Goal: Communication & Community: Answer question/provide support

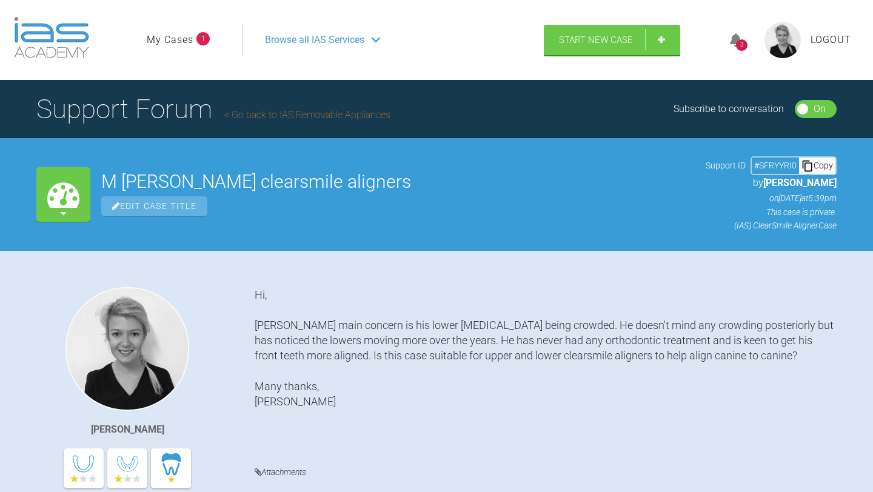
click at [188, 42] on link "My Cases" at bounding box center [170, 40] width 47 height 16
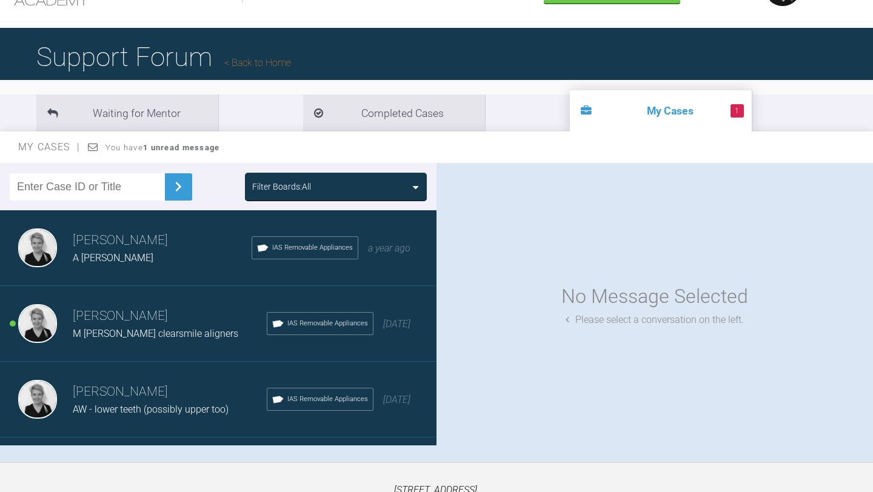
scroll to position [115, 0]
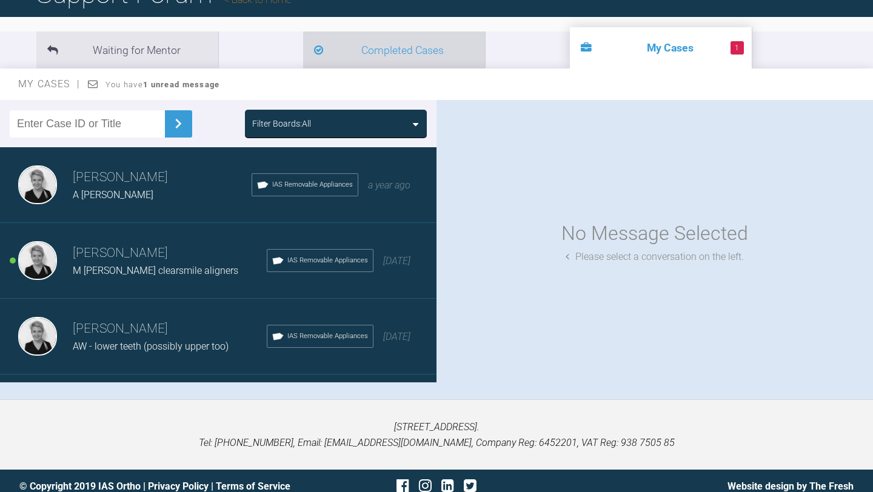
click at [303, 64] on li "Completed Cases" at bounding box center [394, 50] width 182 height 37
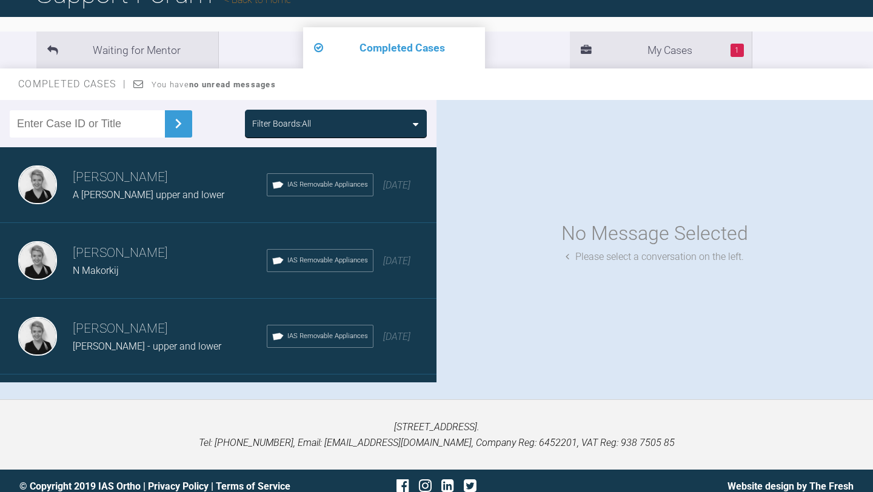
click at [115, 259] on h3 "[PERSON_NAME]" at bounding box center [170, 253] width 194 height 21
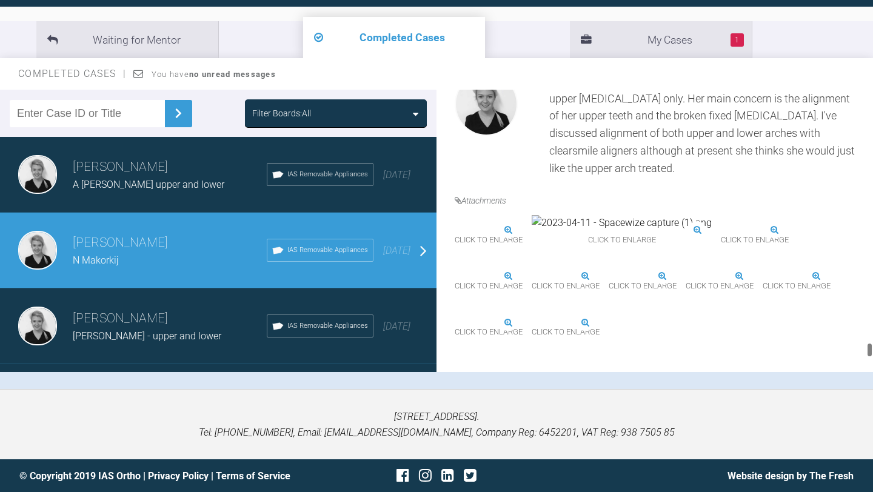
scroll to position [5705, 0]
click at [156, 192] on div "Sarah Deacon A Saunders upper and lower IAS Removable Appliances 2 years ago" at bounding box center [218, 175] width 436 height 76
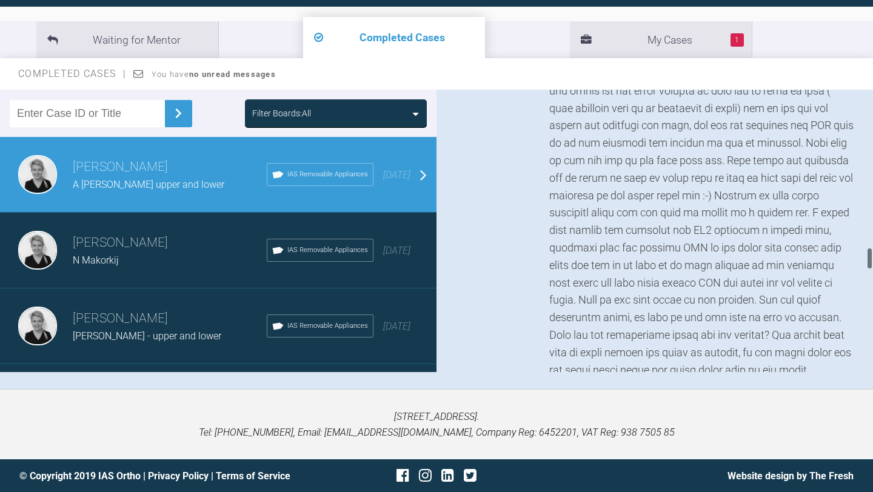
scroll to position [1724, 0]
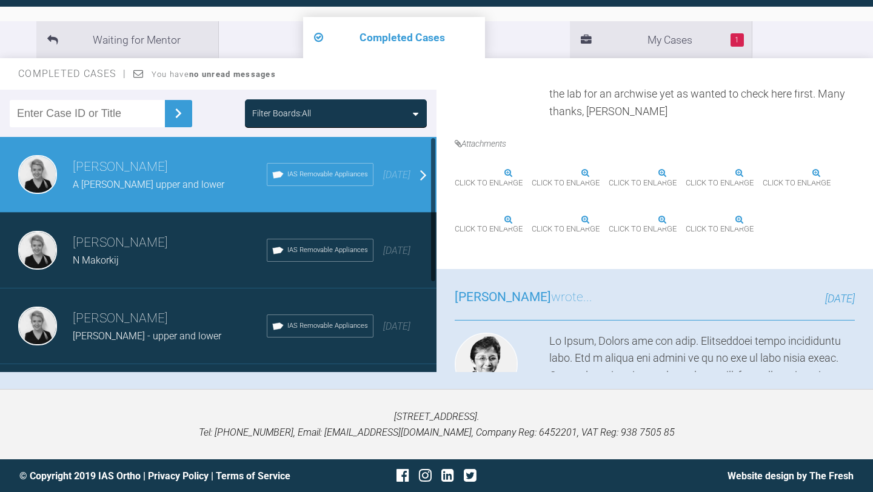
click at [104, 292] on div "Sarah Deacon B Chapman - upper and lower IAS Removable Appliances 3 years ago" at bounding box center [218, 326] width 436 height 76
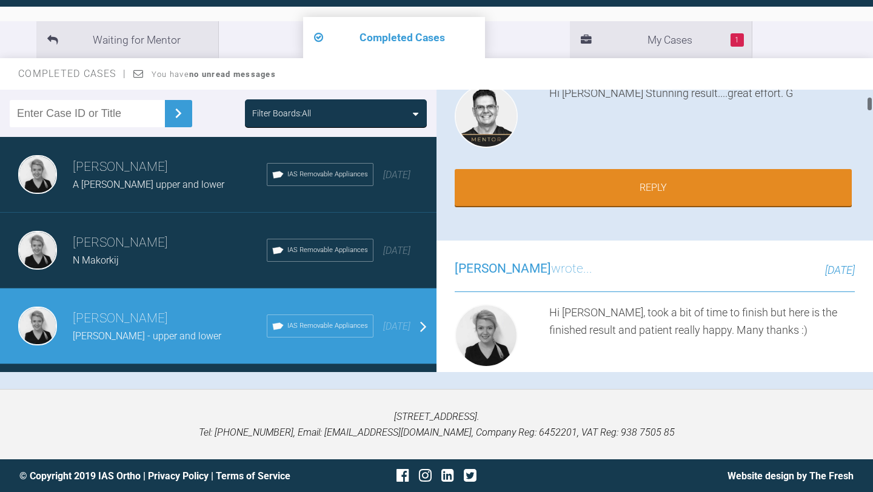
scroll to position [0, 0]
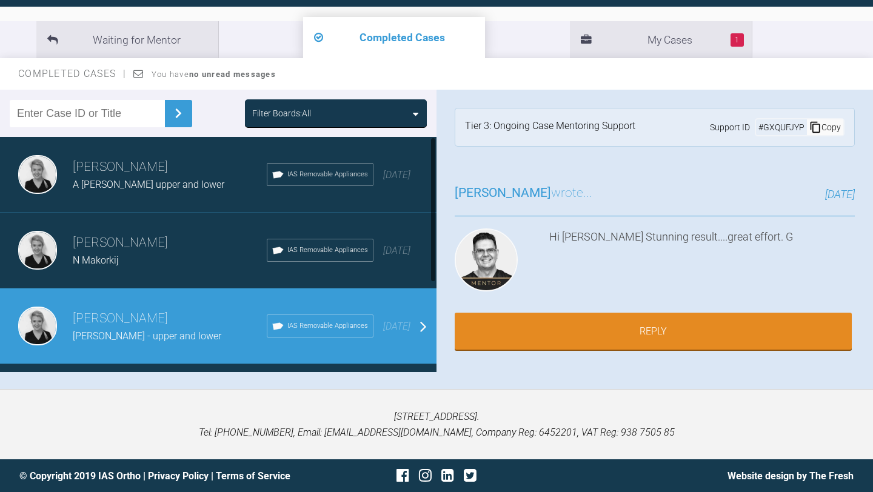
click at [149, 225] on div "Sarah Deacon N Makorkij IAS Removable Appliances 2 years ago" at bounding box center [218, 251] width 436 height 76
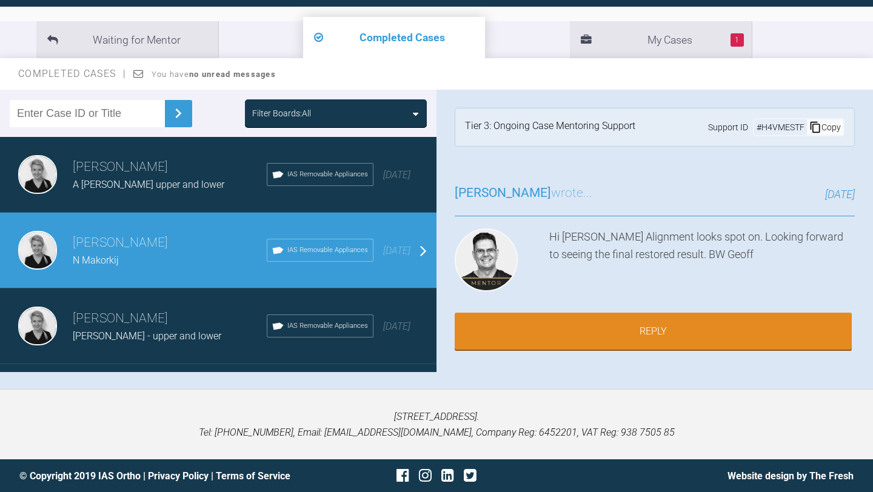
click at [153, 197] on div "Sarah Deacon A Saunders upper and lower IAS Removable Appliances 2 years ago" at bounding box center [218, 175] width 436 height 76
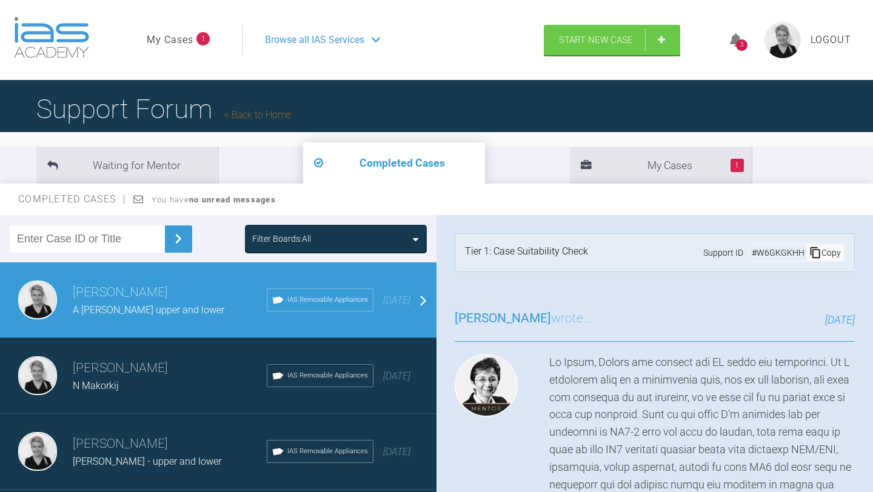
click at [311, 42] on span "Browse all IAS Services" at bounding box center [314, 40] width 99 height 16
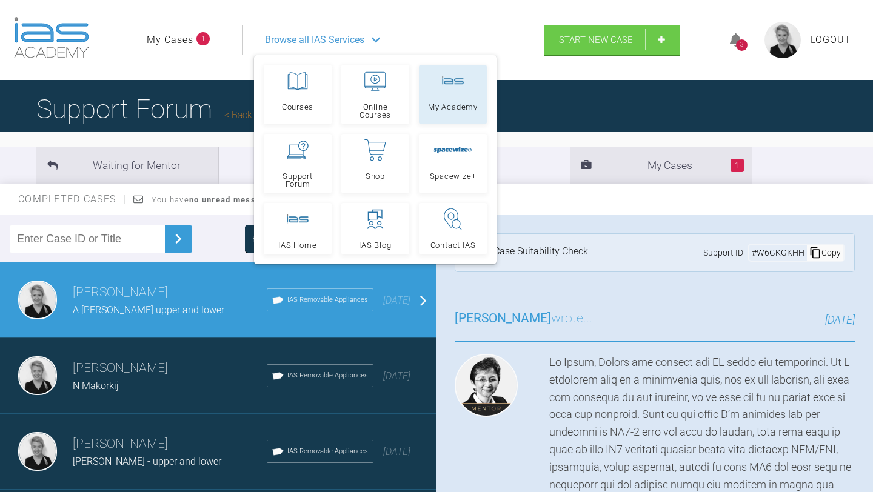
click at [443, 104] on span "My Academy" at bounding box center [453, 107] width 50 height 8
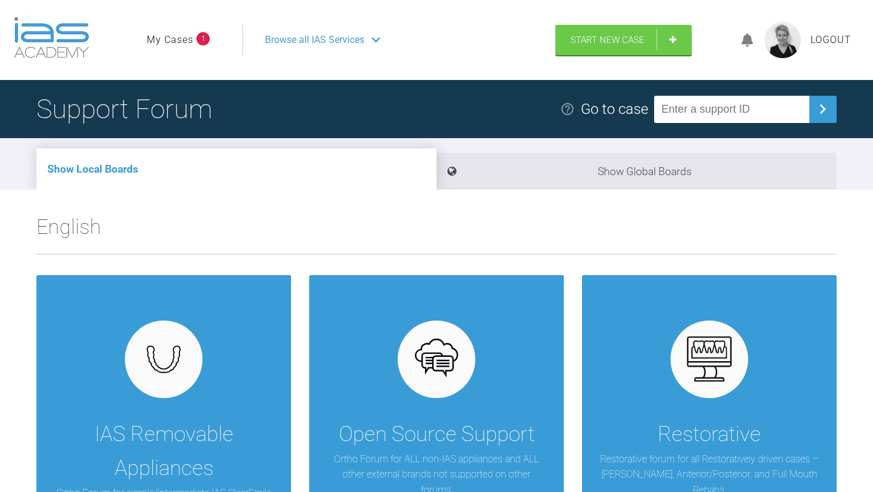
click at [159, 34] on link "My Cases" at bounding box center [170, 40] width 47 height 16
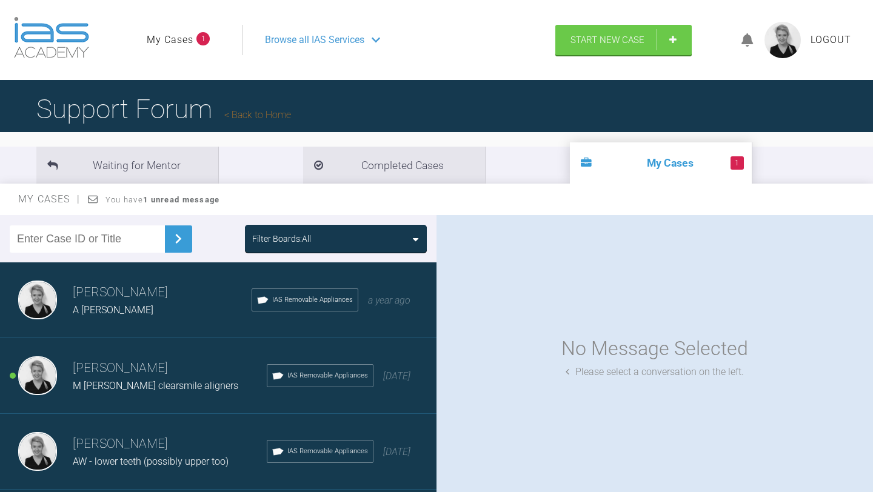
click at [129, 376] on h3 "[PERSON_NAME]" at bounding box center [170, 368] width 194 height 21
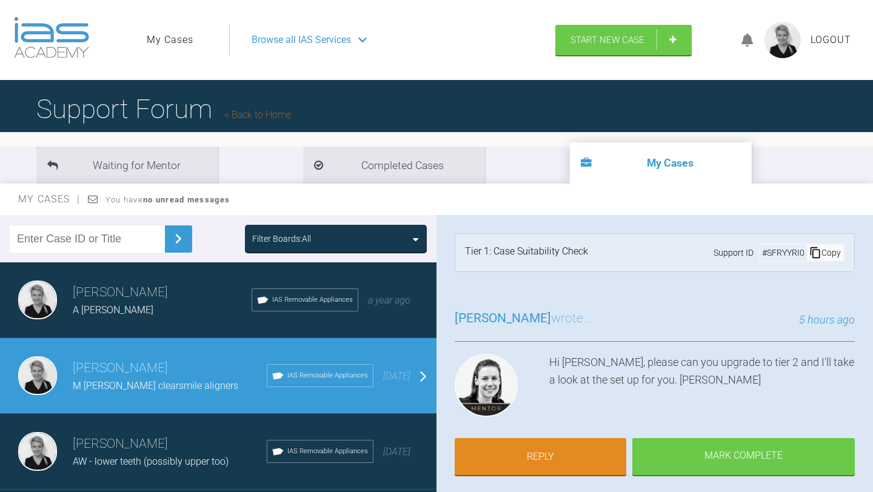
click at [564, 253] on div "Tier 1: Case Suitability Check" at bounding box center [526, 253] width 123 height 18
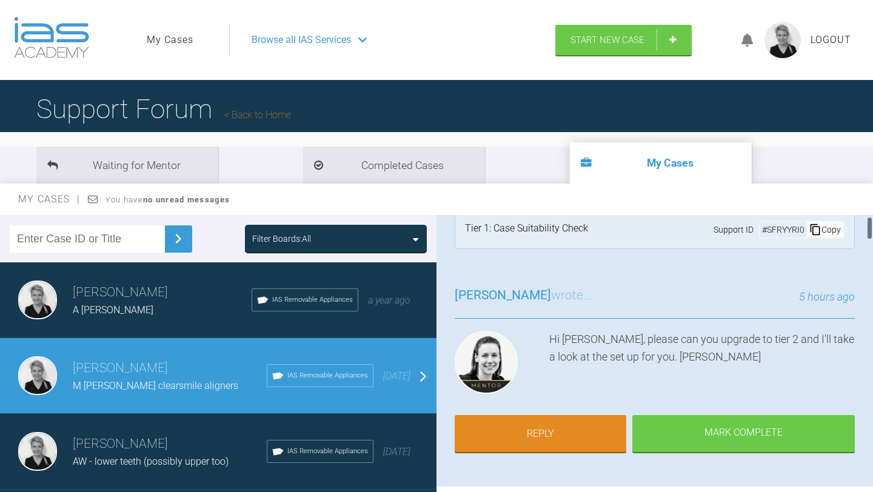
scroll to position [24, 0]
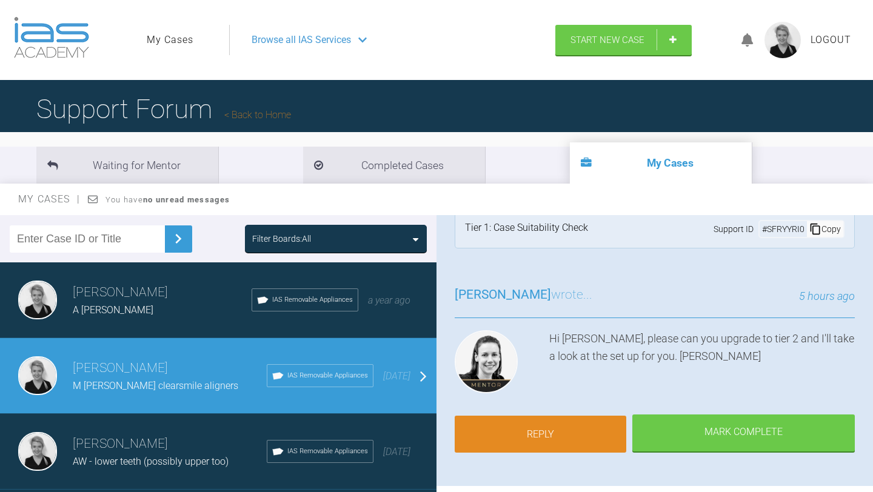
click at [561, 421] on link "Reply" at bounding box center [539, 435] width 171 height 38
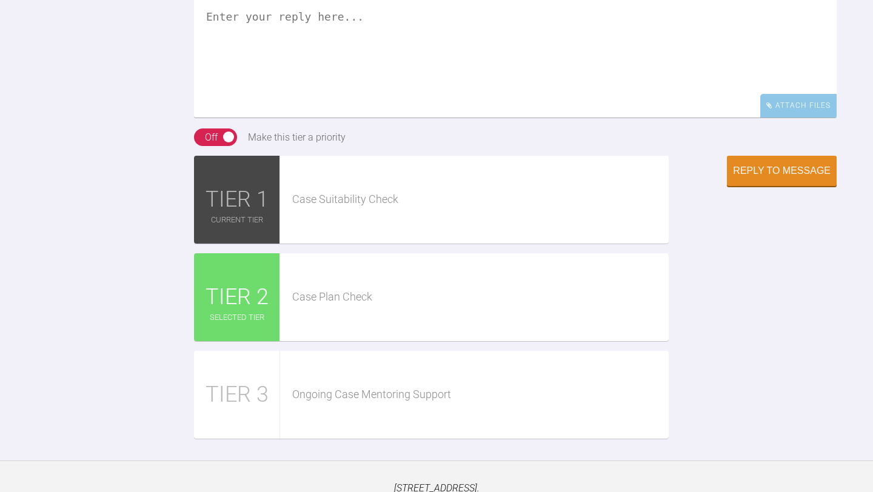
scroll to position [4747, 0]
click at [325, 305] on div "Case Plan Check" at bounding box center [480, 297] width 376 height 18
click at [274, 333] on div "TIER 2" at bounding box center [237, 297] width 86 height 88
click at [247, 314] on span "TIER 2" at bounding box center [236, 296] width 63 height 35
click at [252, 314] on span "TIER 2" at bounding box center [236, 296] width 63 height 35
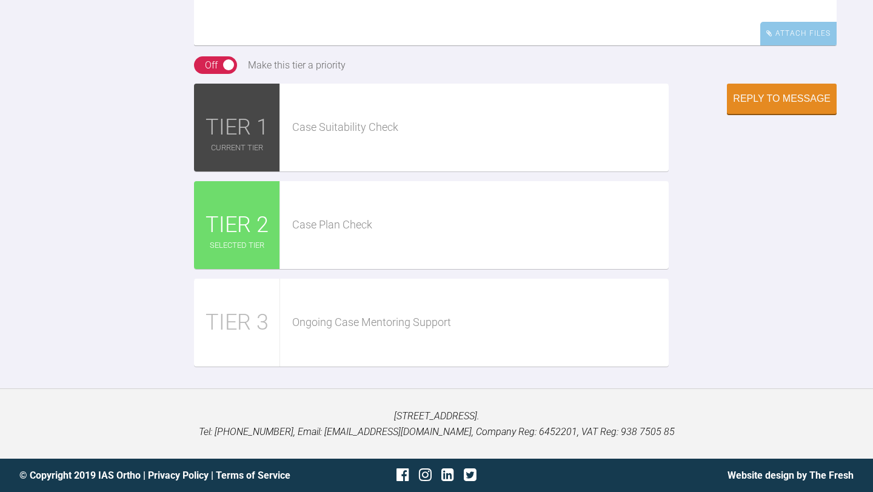
scroll to position [4856, 0]
click at [316, 263] on div "Case Plan Check" at bounding box center [474, 225] width 388 height 88
click at [314, 243] on div "Case Plan Check" at bounding box center [474, 225] width 388 height 88
click at [258, 273] on div "TIER 1 Case Suitability Check TIER 2 Case Plan Check TIER 3 Ongoing Case Mentor…" at bounding box center [431, 230] width 474 height 293
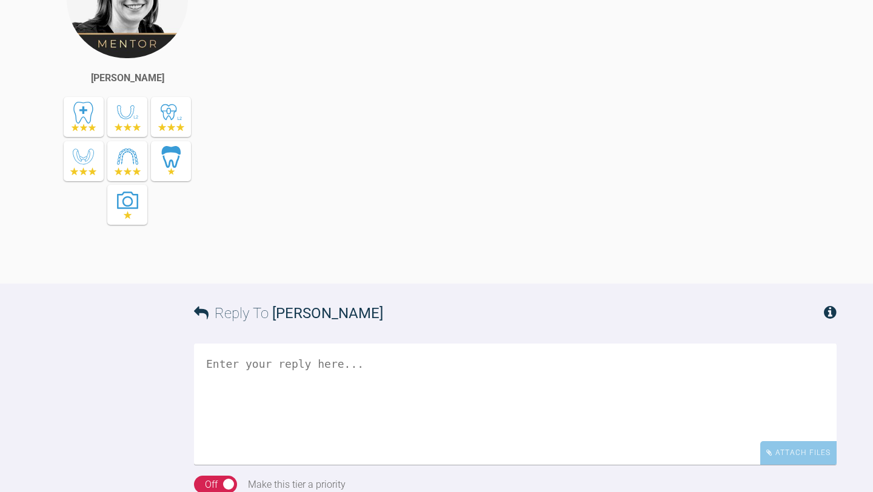
scroll to position [4400, 0]
click at [385, 419] on textarea at bounding box center [515, 402] width 642 height 121
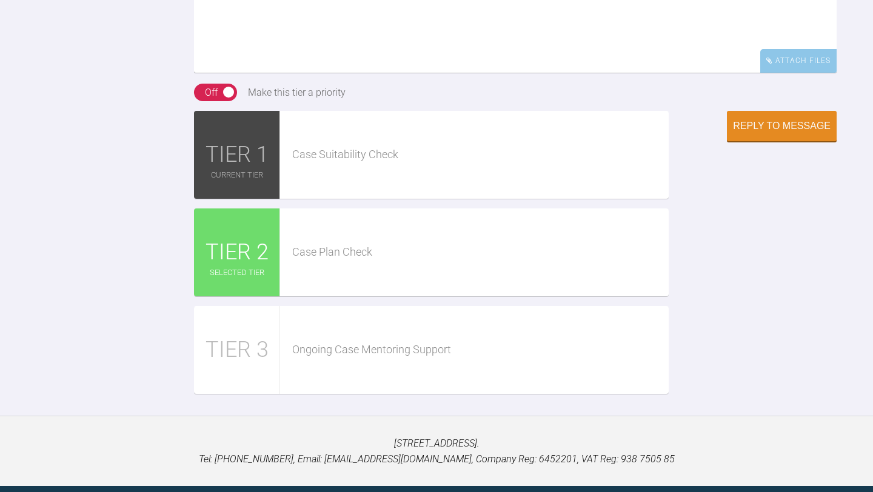
scroll to position [4794, 0]
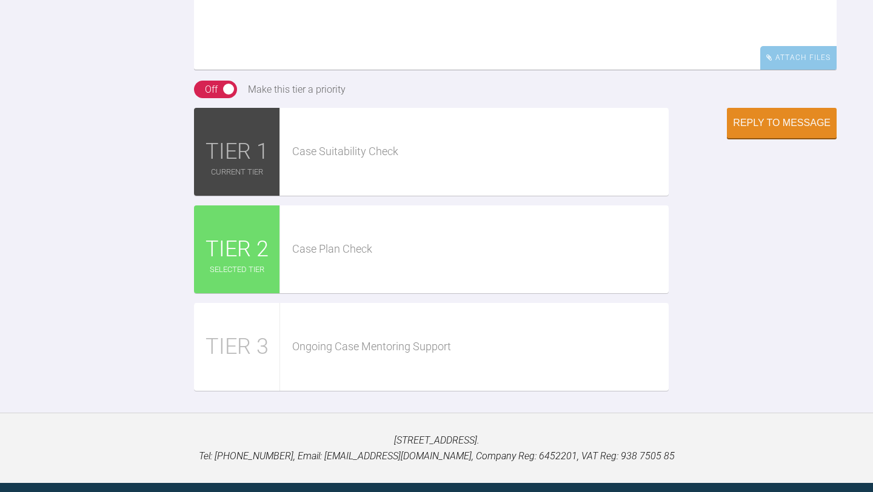
type textarea "Hi [PERSON_NAME], how is it I do this? I've gone on the membership part and it …"
click at [286, 293] on div "Case Plan Check" at bounding box center [474, 249] width 388 height 88
click at [245, 267] on span "TIER 2" at bounding box center [236, 249] width 63 height 35
click at [742, 130] on div "Reply to Message" at bounding box center [782, 124] width 98 height 11
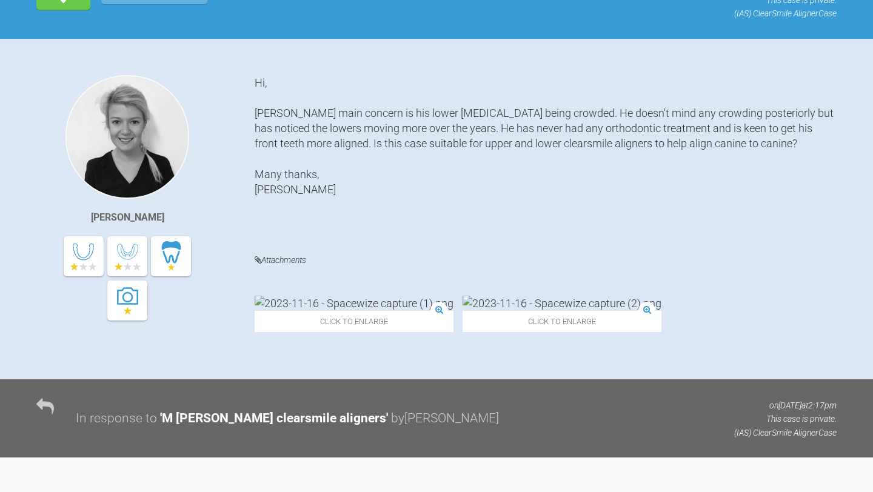
scroll to position [0, 0]
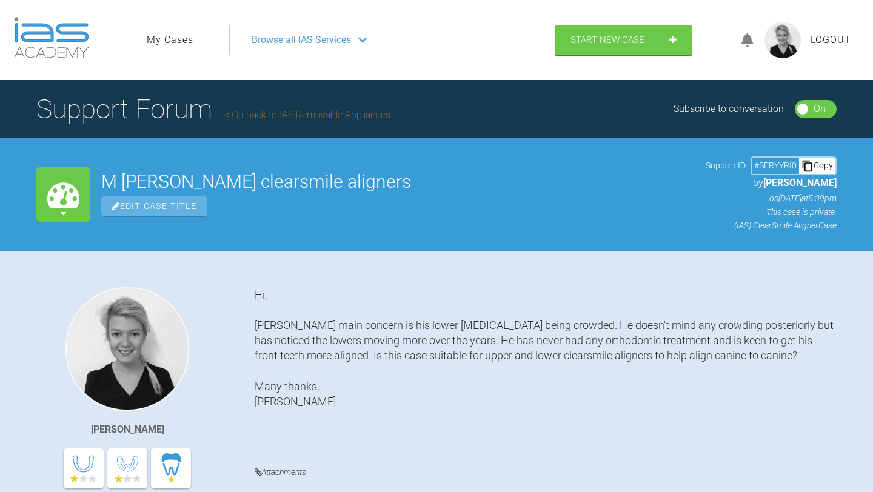
click at [585, 182] on h2 "M [PERSON_NAME] clearsmile aligners" at bounding box center [397, 182] width 593 height 18
click at [93, 211] on div "My Cases M Morgan clearsmile aligners Edit Case Title Support ID # SFRYYRI0 Cop…" at bounding box center [436, 194] width 873 height 112
click at [82, 198] on div "My Cases" at bounding box center [63, 194] width 54 height 55
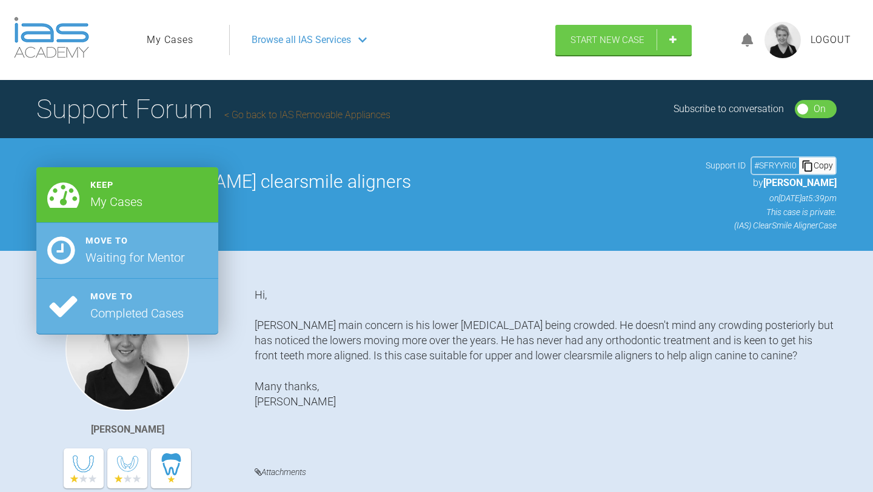
click at [168, 211] on div "Keep My Cases" at bounding box center [127, 195] width 182 height 56
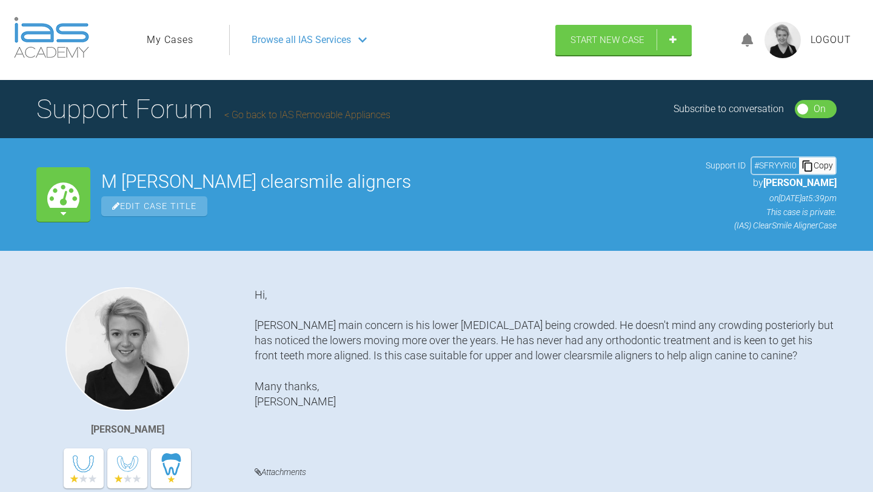
click at [314, 113] on link "Go back to IAS Removable Appliances" at bounding box center [307, 115] width 166 height 12
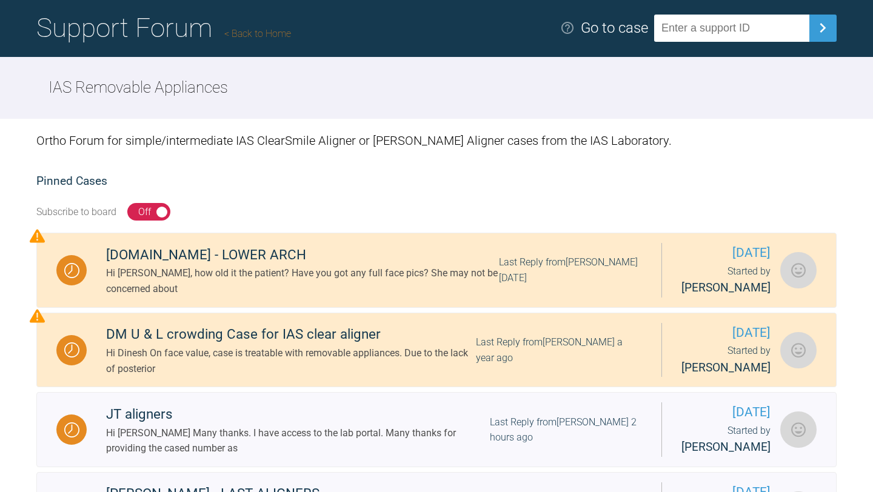
scroll to position [82, 0]
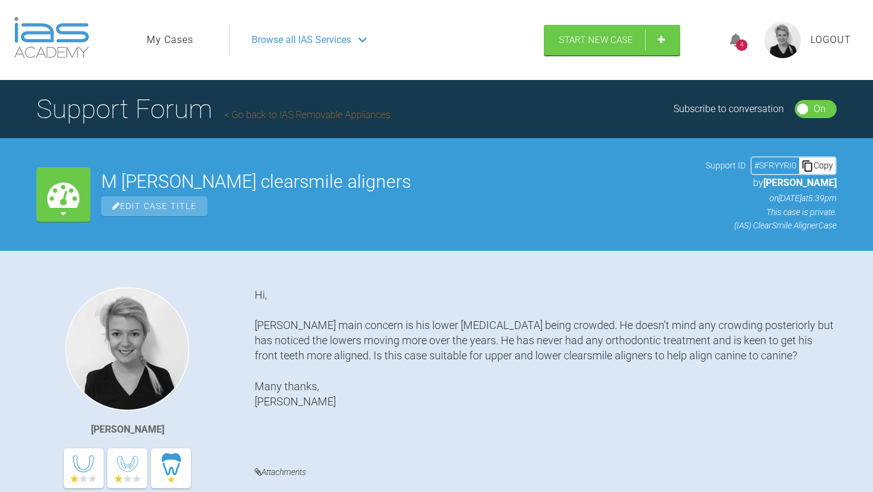
click at [742, 46] on div "4" at bounding box center [742, 45] width 12 height 12
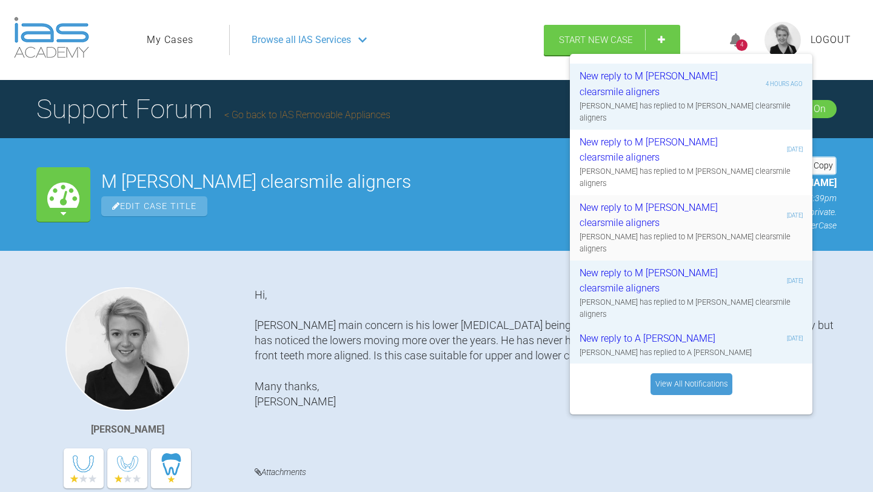
click at [662, 231] on div "Kelly Toft has replied to M Morgan clearsmile aligners" at bounding box center [690, 243] width 223 height 25
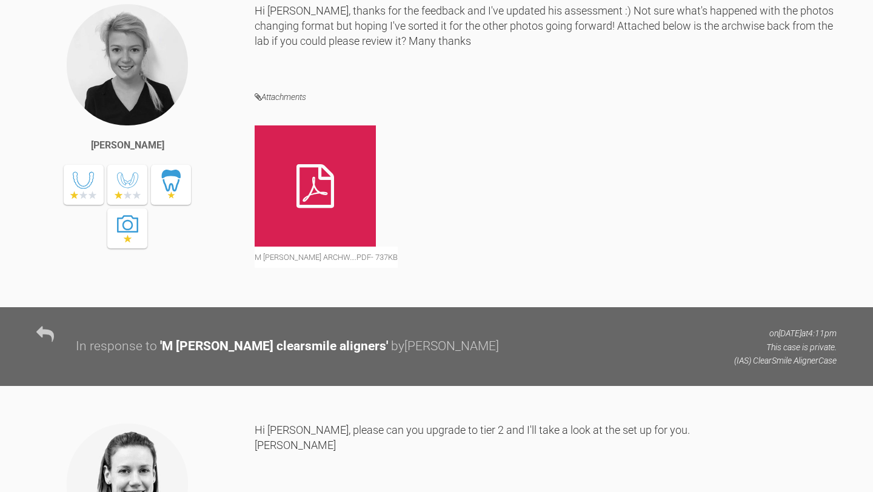
scroll to position [3911, 0]
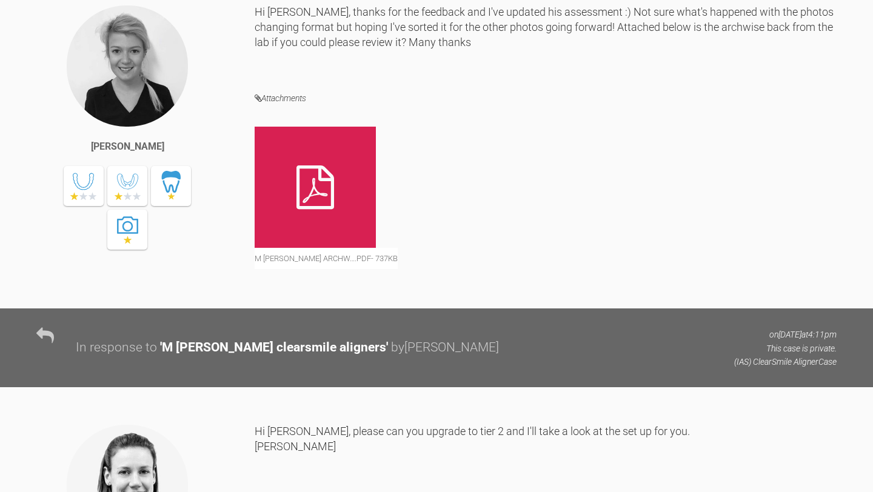
click at [333, 248] on div at bounding box center [314, 187] width 121 height 121
click at [727, 250] on div "M Morgan archw….pdf - 737KB" at bounding box center [545, 204] width 582 height 155
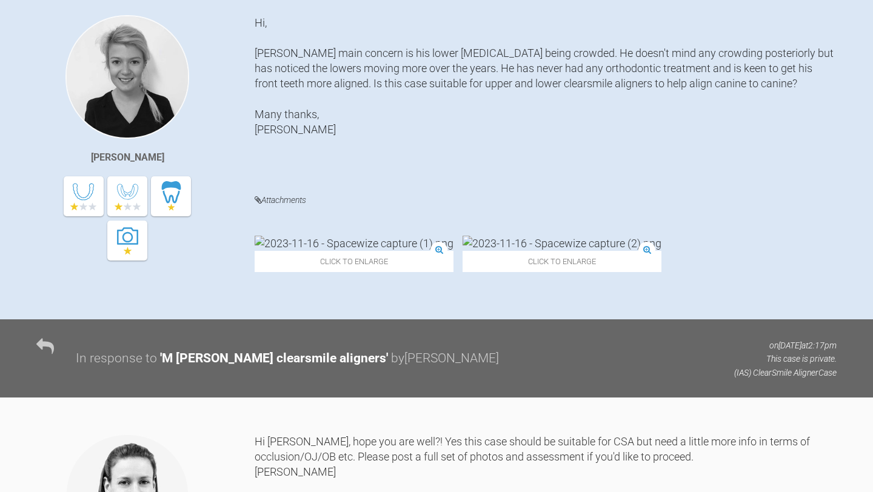
scroll to position [0, 0]
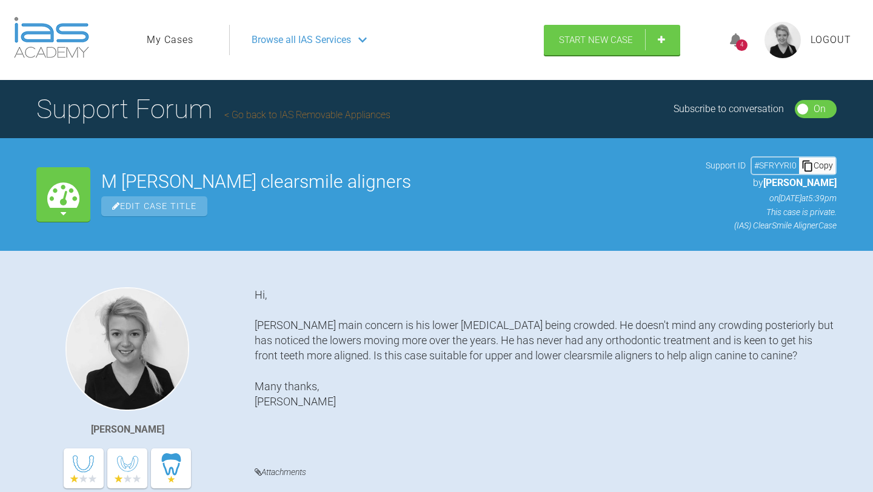
click at [733, 44] on icon at bounding box center [736, 40] width 12 height 14
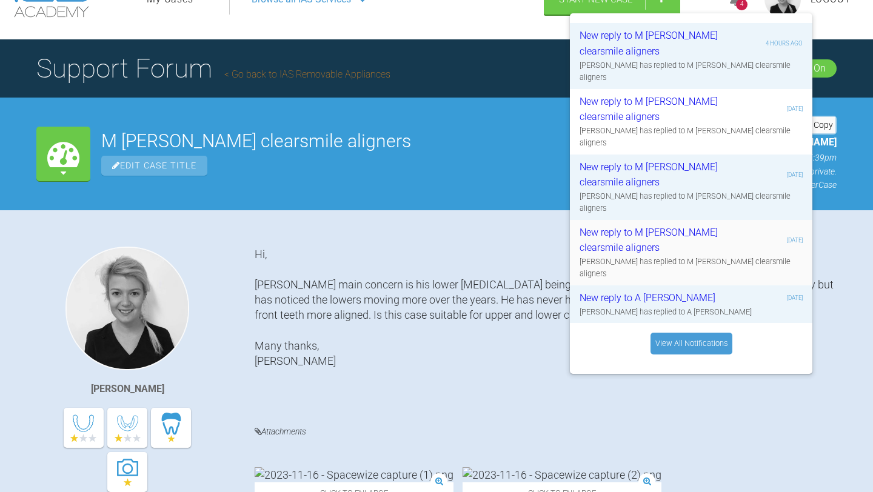
scroll to position [30, 0]
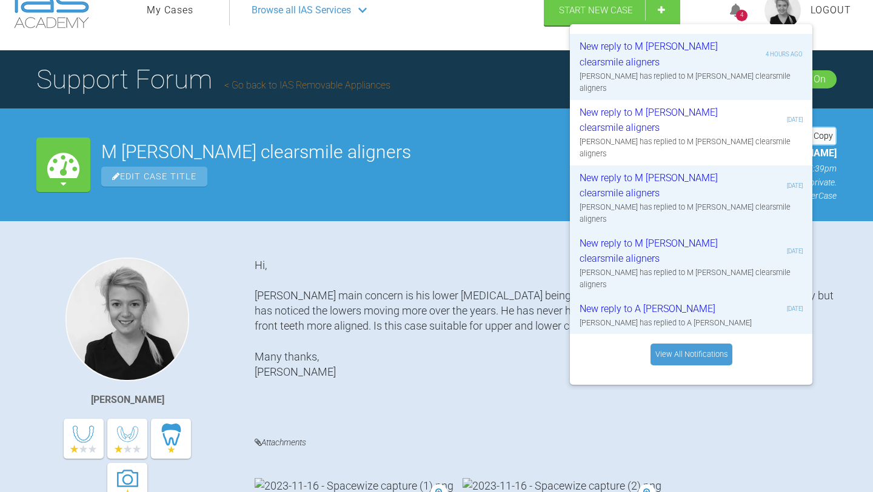
click at [678, 344] on link "View All Notifications" at bounding box center [691, 355] width 82 height 22
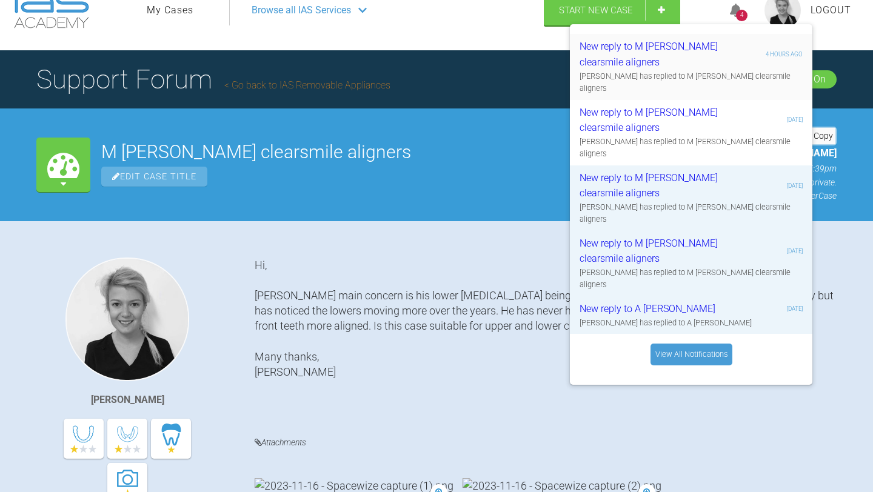
click at [620, 62] on div "New reply to M Morgan clearsmile aligners" at bounding box center [651, 54] width 145 height 31
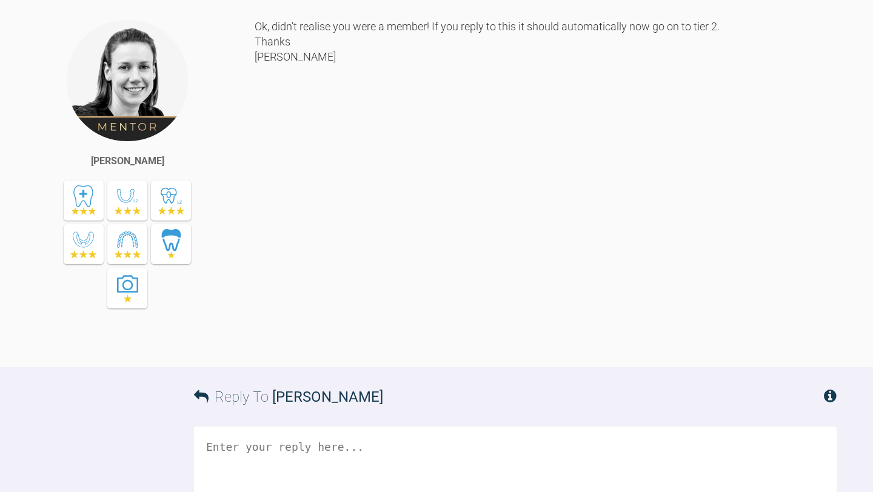
scroll to position [5200, 0]
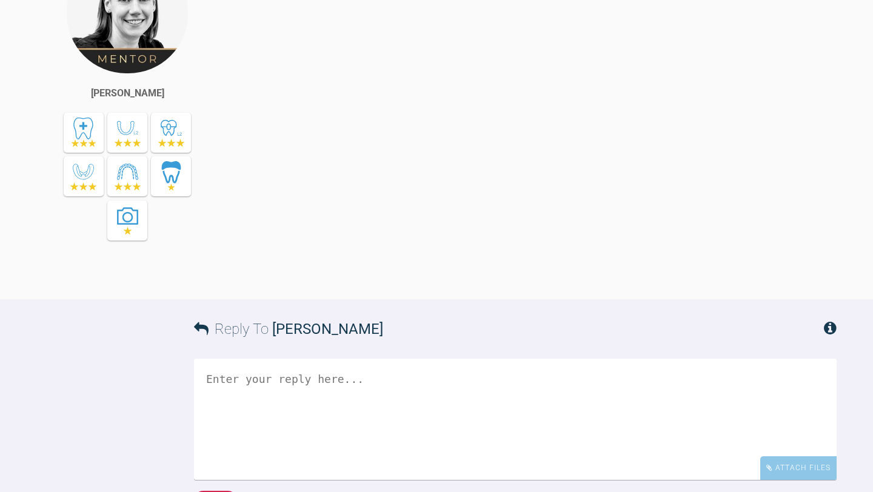
scroll to position [5209, 0]
